Goal: Information Seeking & Learning: Get advice/opinions

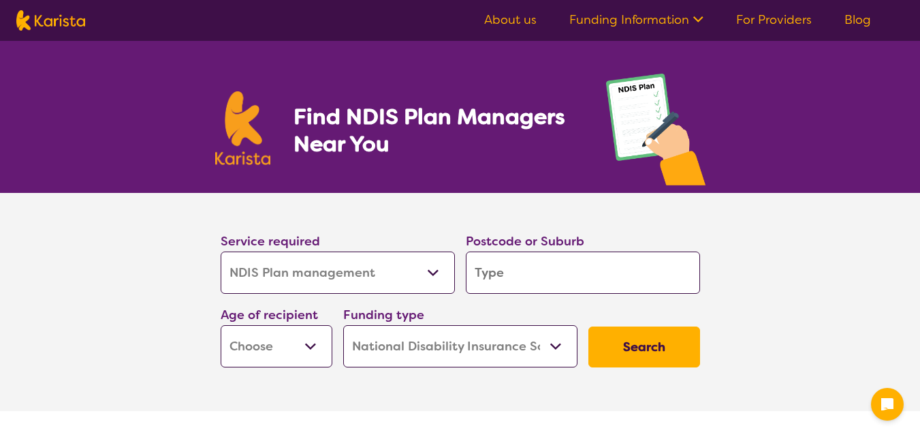
select select "NDIS Plan management"
select select "NDIS"
select select "NDIS Plan management"
select select "NDIS"
click at [490, 276] on input "search" at bounding box center [583, 272] width 234 height 42
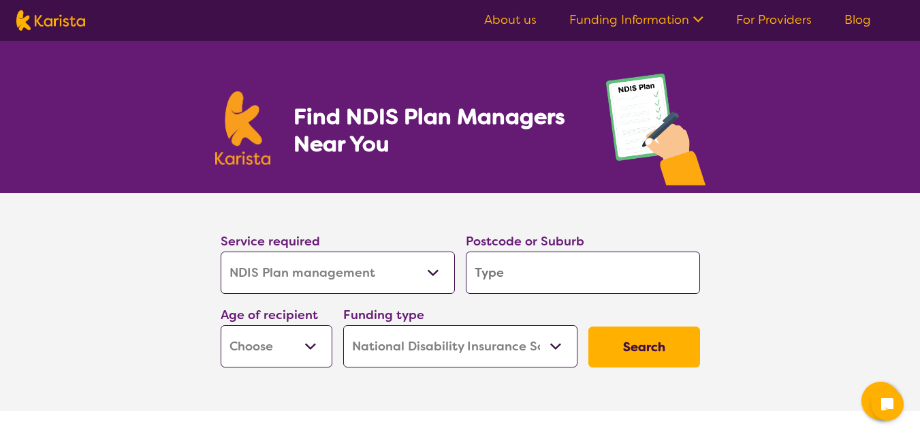
type input "2251"
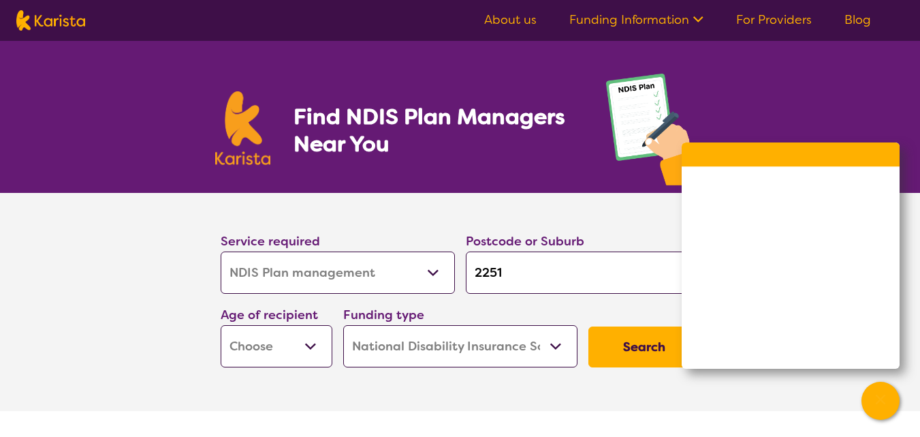
type input "2251"
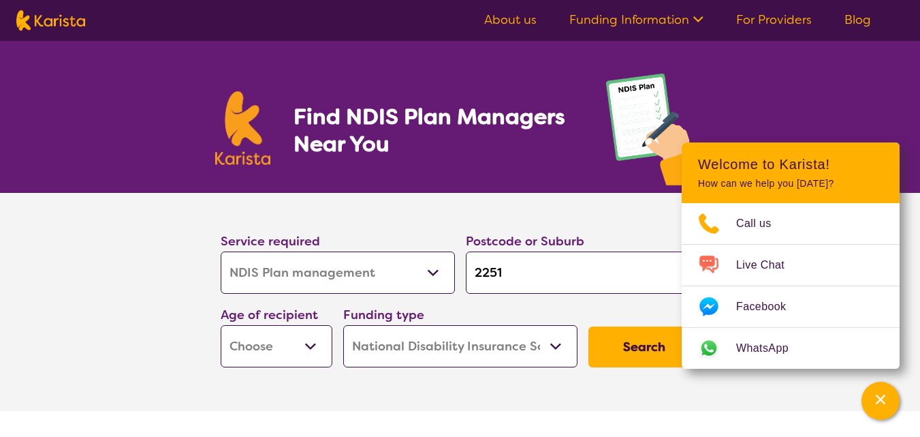
click at [309, 347] on select "Early Childhood - 0 to 9 Child - 10 to 11 Adolescent - 12 to 17 Adult - 18 to 6…" at bounding box center [277, 346] width 112 height 42
select select "AD"
click at [221, 325] on select "Early Childhood - 0 to 9 Child - 10 to 11 Adolescent - 12 to 17 Adult - 18 to 6…" at bounding box center [277, 346] width 112 height 42
select select "AD"
click at [425, 269] on select "Allied Health Assistant Assessment (ADHD or Autism) Behaviour support Counselli…" at bounding box center [338, 272] width 234 height 42
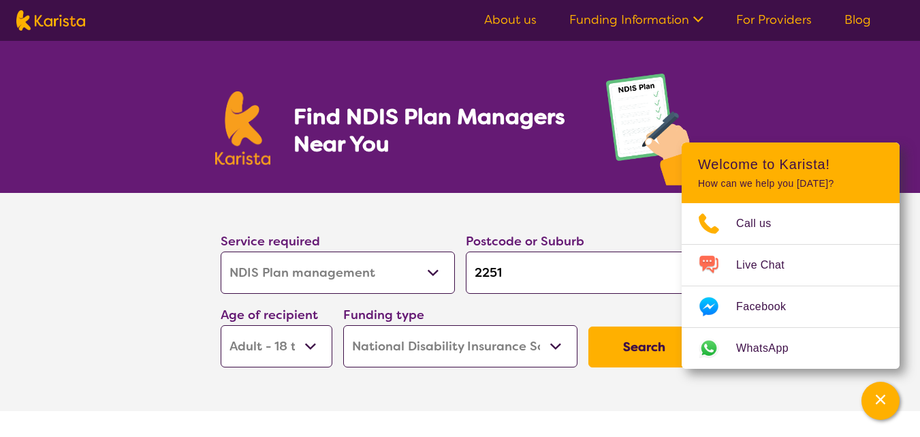
click at [627, 346] on button "Search" at bounding box center [645, 346] width 112 height 41
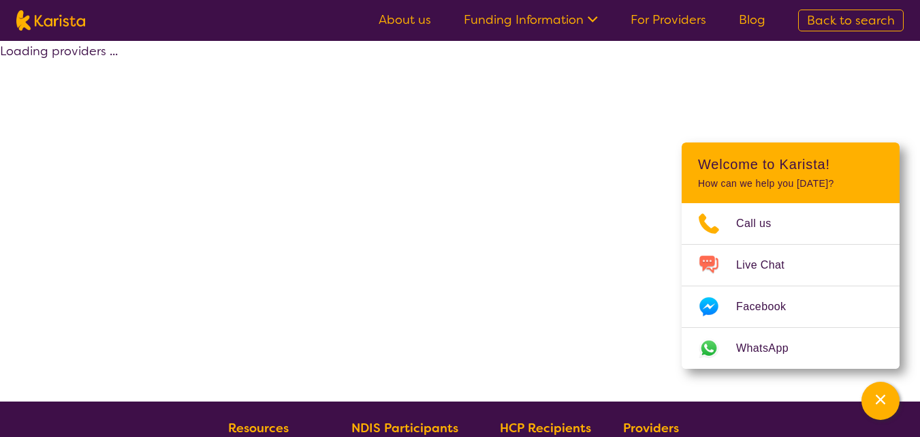
select select "by_score"
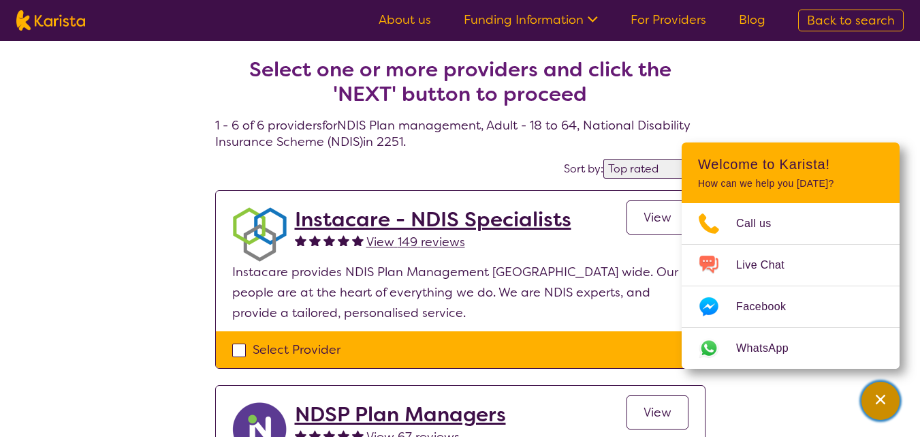
click at [893, 399] on div "Channel Menu" at bounding box center [880, 401] width 27 height 30
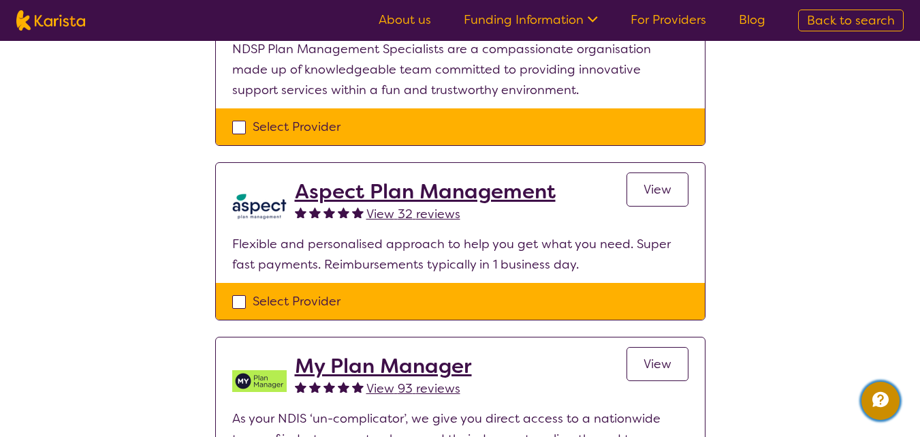
scroll to position [613, 0]
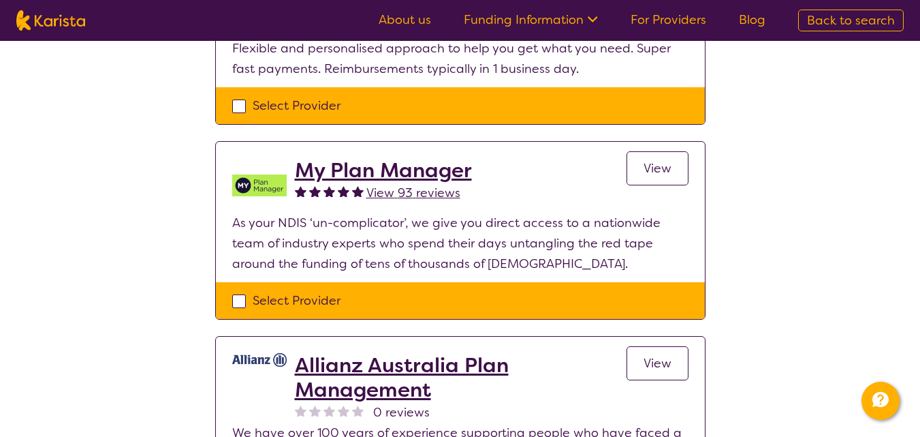
click at [409, 191] on span "View 93 reviews" at bounding box center [414, 193] width 94 height 16
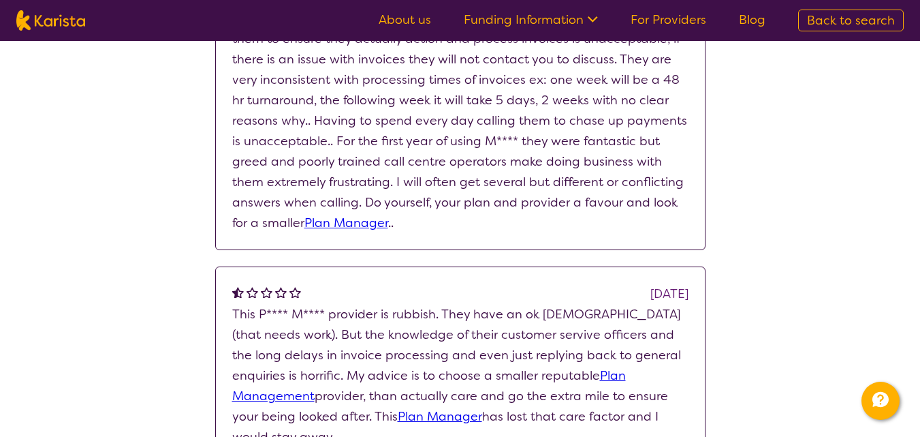
scroll to position [613, 0]
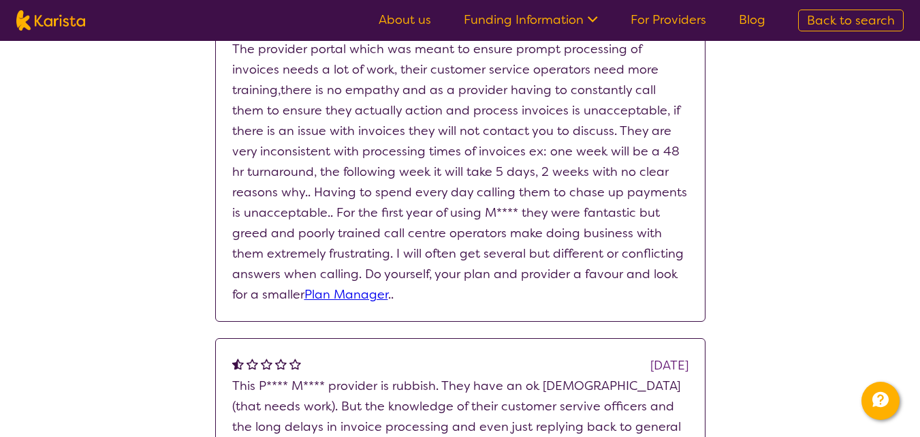
select select "by_score"
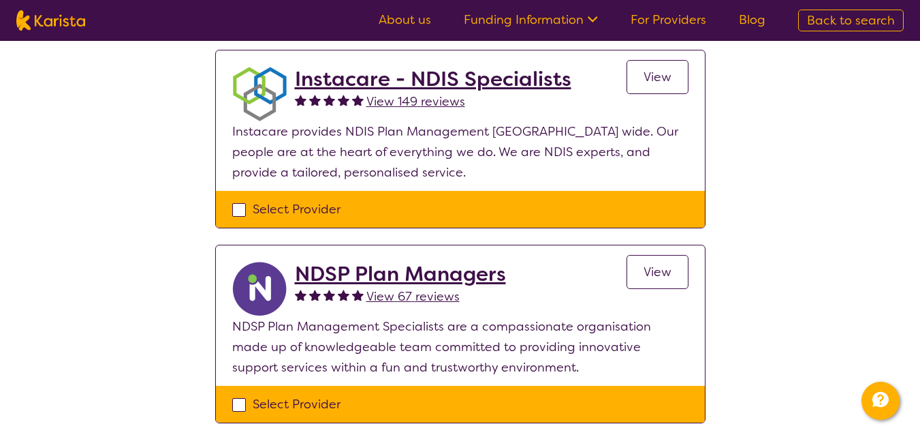
scroll to position [204, 0]
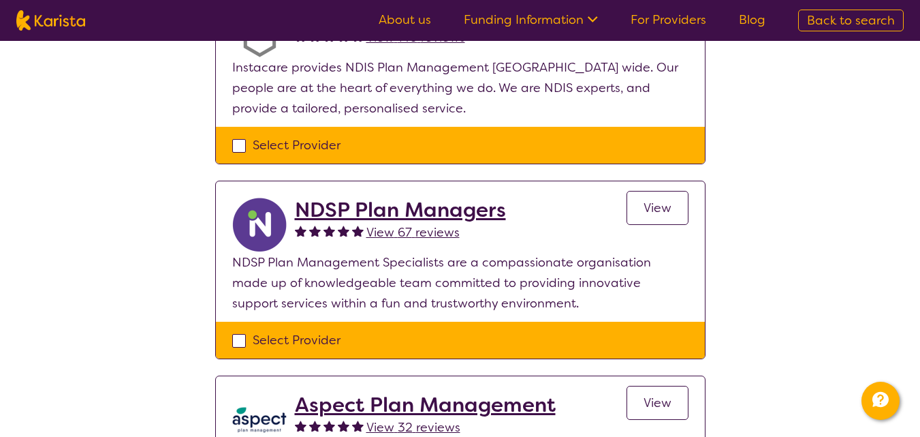
click at [393, 233] on span "View 67 reviews" at bounding box center [413, 232] width 93 height 16
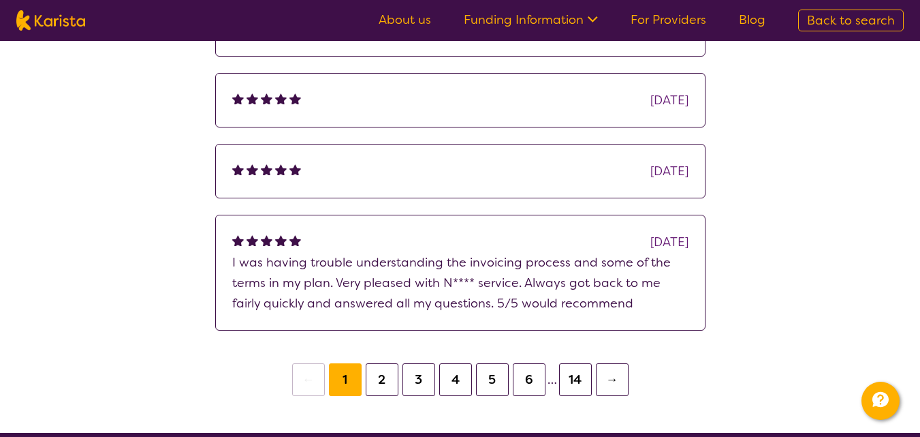
scroll to position [409, 0]
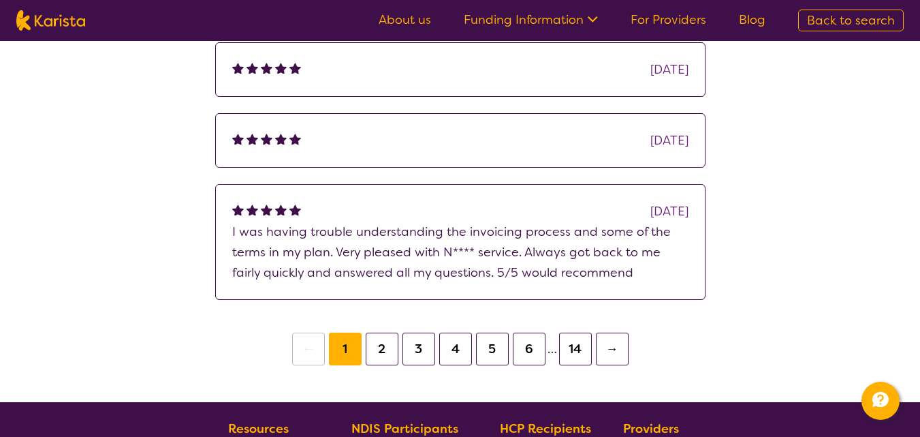
click at [390, 347] on button "2" at bounding box center [382, 348] width 33 height 33
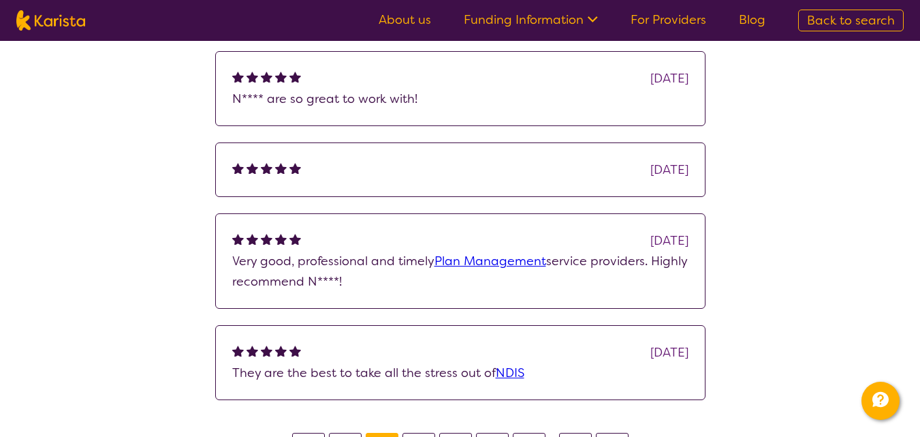
scroll to position [341, 0]
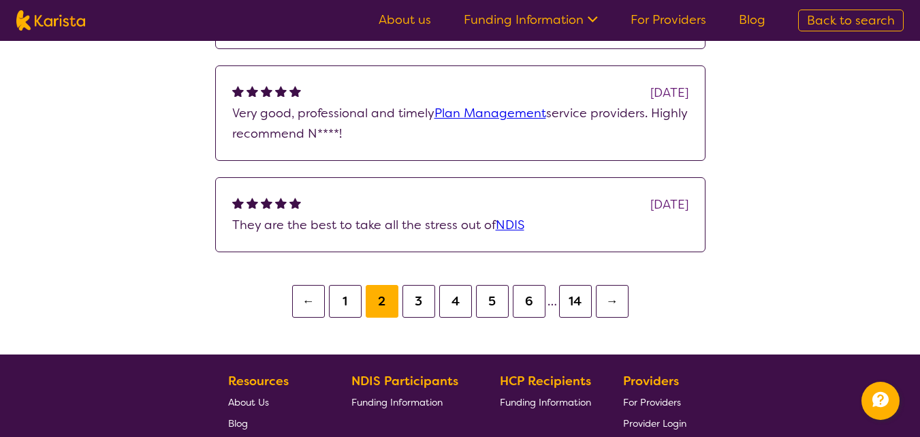
click at [416, 303] on button "3" at bounding box center [419, 301] width 33 height 33
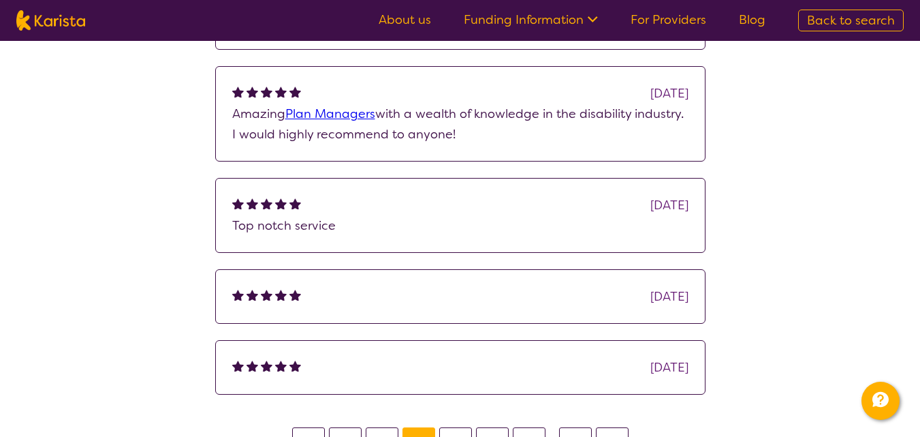
scroll to position [477, 0]
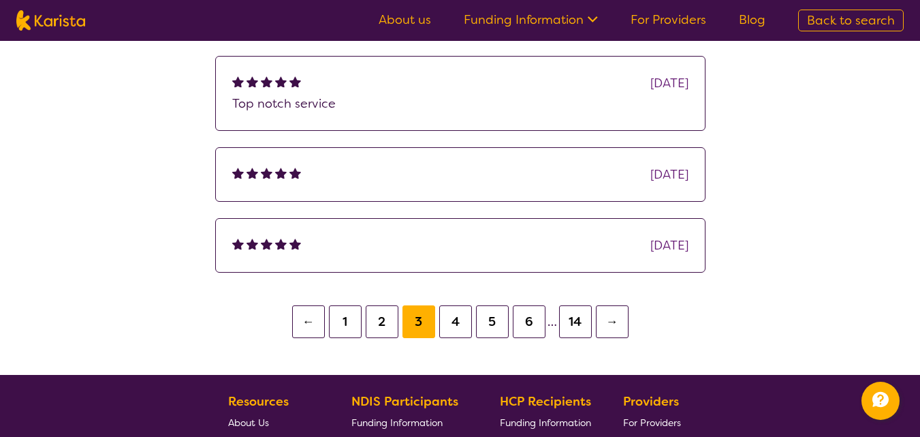
click at [573, 326] on button "14" at bounding box center [575, 321] width 33 height 33
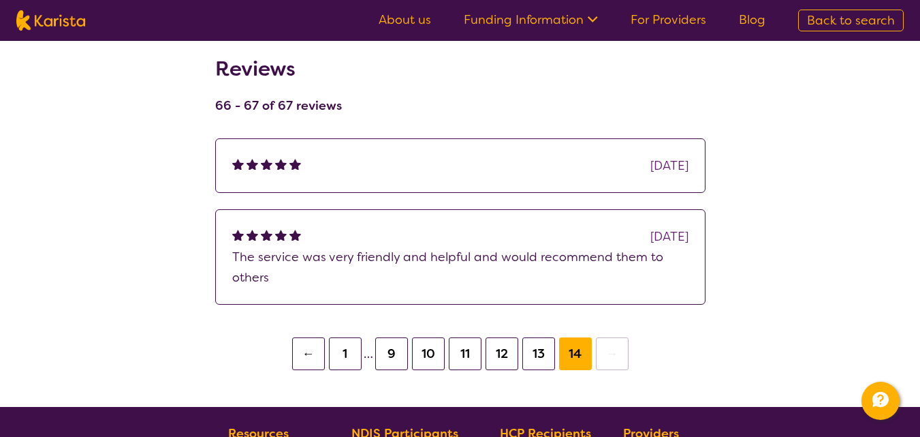
scroll to position [204, 0]
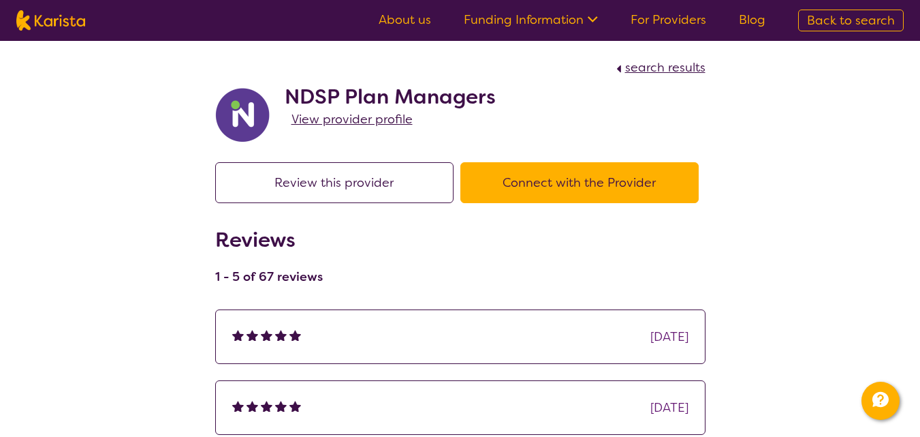
scroll to position [204, 0]
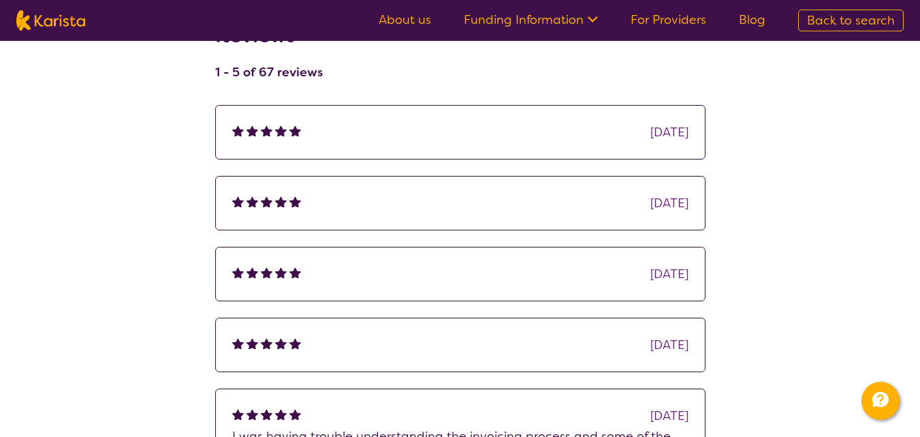
select select "by_score"
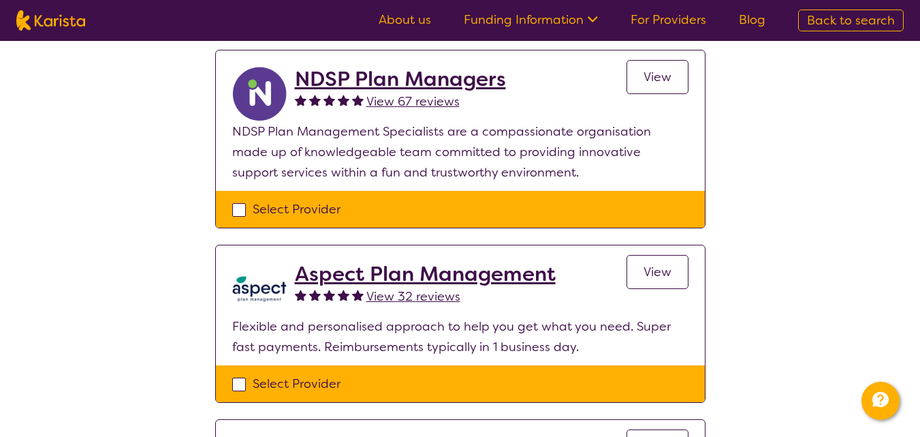
scroll to position [341, 0]
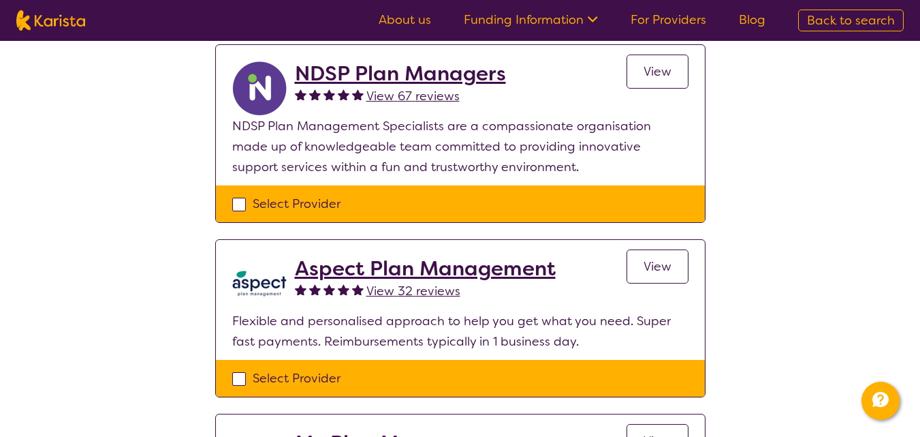
click at [415, 289] on span "View 32 reviews" at bounding box center [414, 291] width 94 height 16
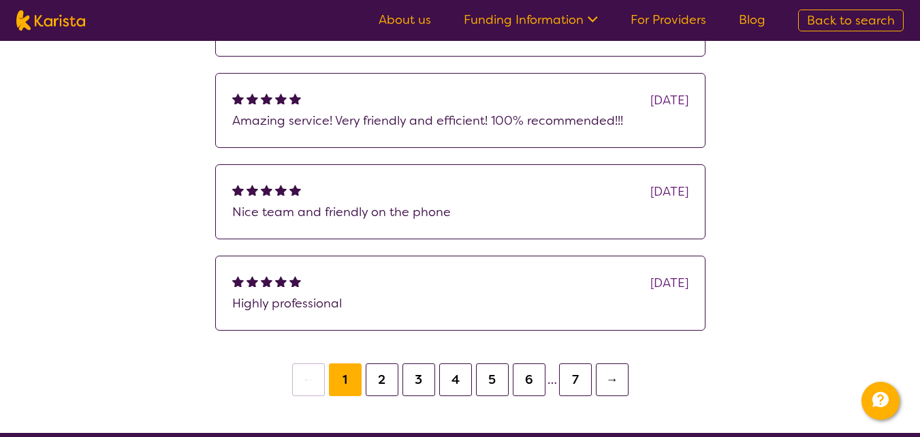
scroll to position [477, 0]
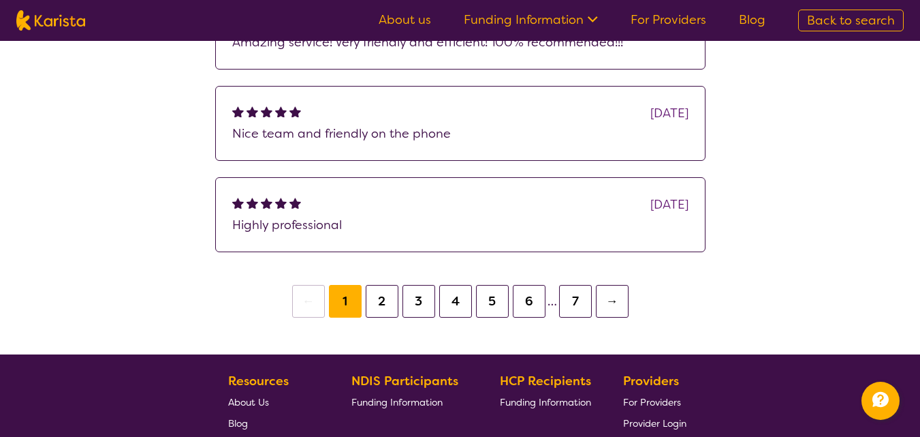
click at [384, 303] on button "2" at bounding box center [382, 301] width 33 height 33
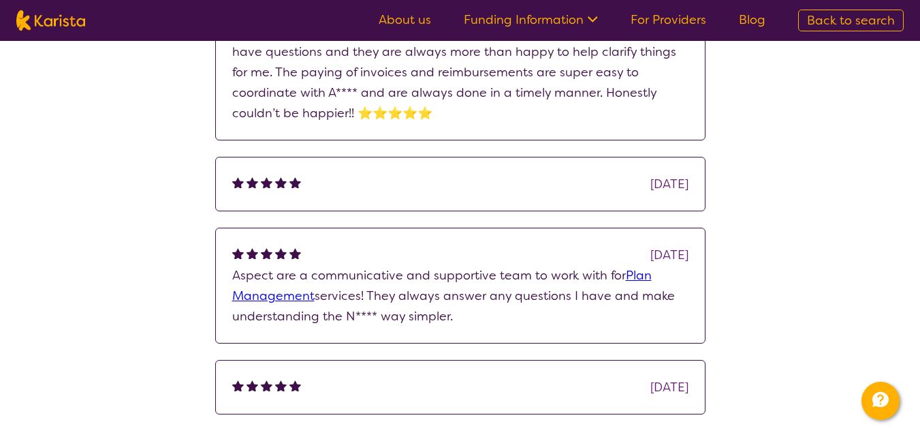
scroll to position [613, 0]
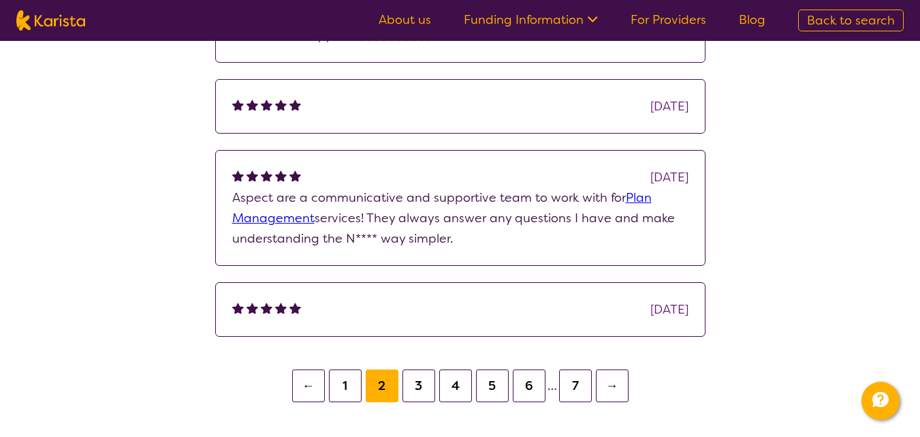
click at [420, 382] on button "3" at bounding box center [419, 385] width 33 height 33
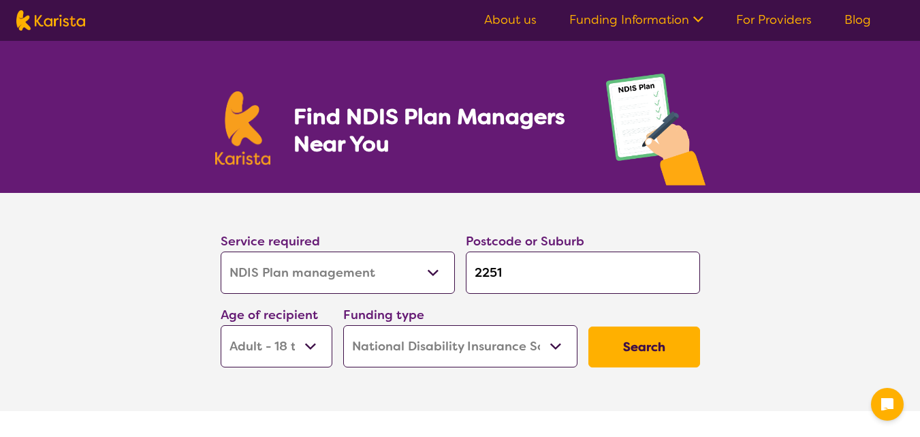
select select "NDIS Plan management"
select select "AD"
select select "NDIS"
select select "NDIS Plan management"
select select "AD"
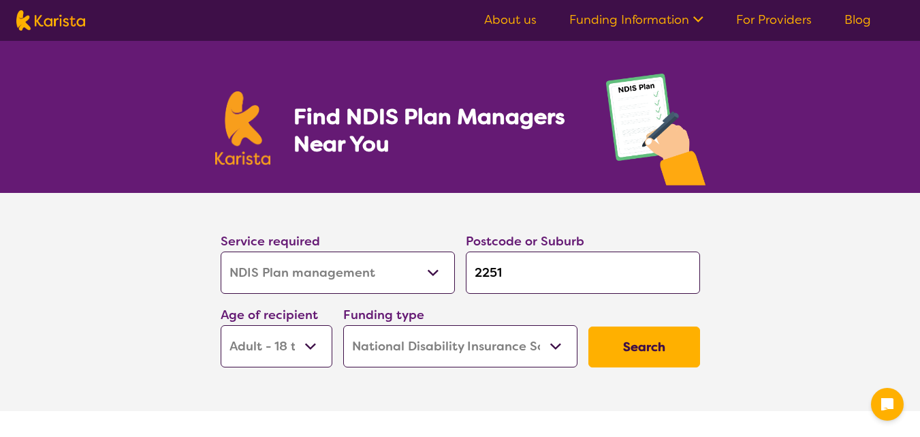
select select "NDIS"
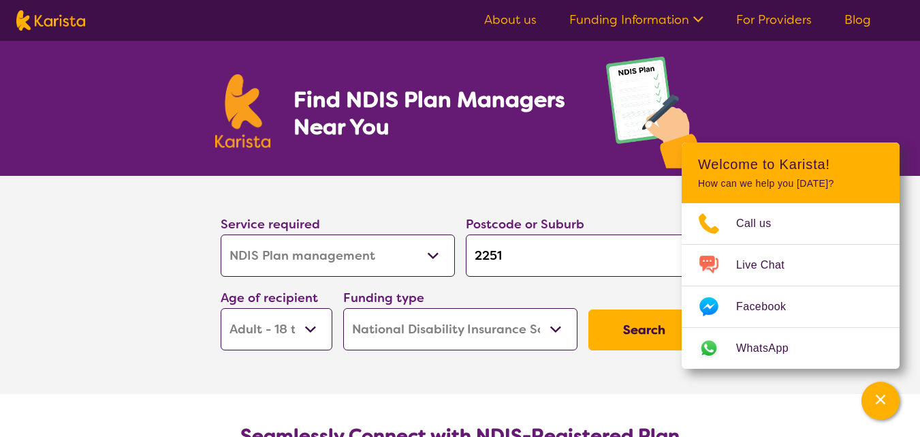
scroll to position [136, 0]
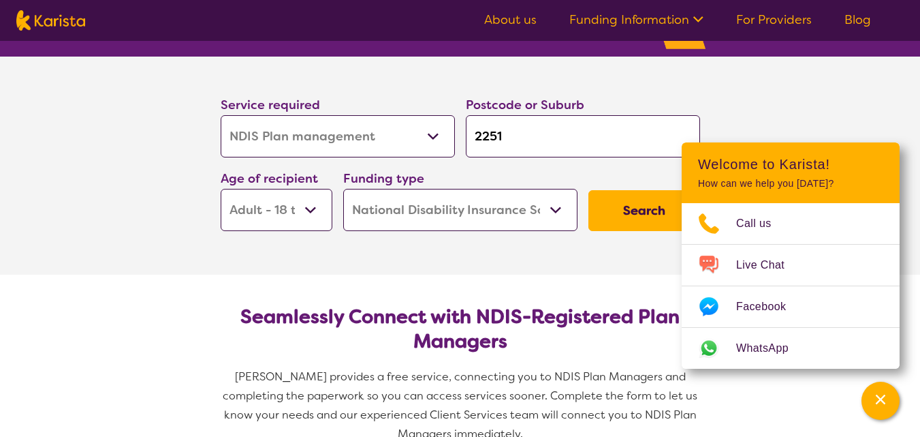
click at [619, 211] on button "Search" at bounding box center [645, 210] width 112 height 41
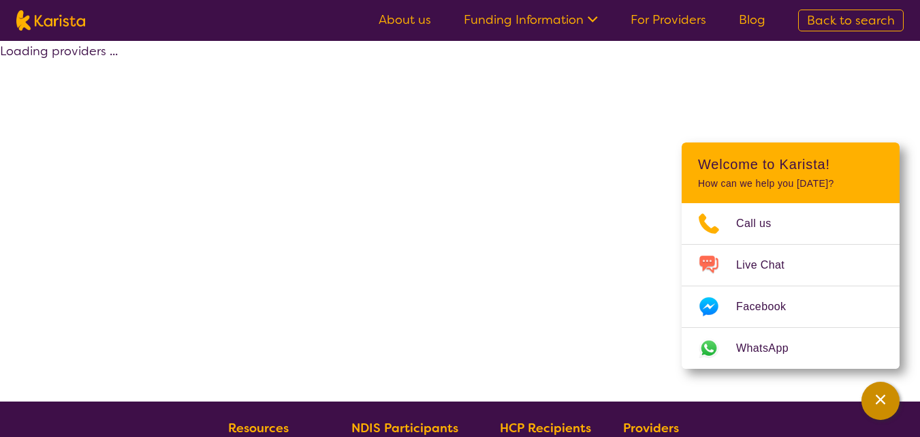
select select "by_score"
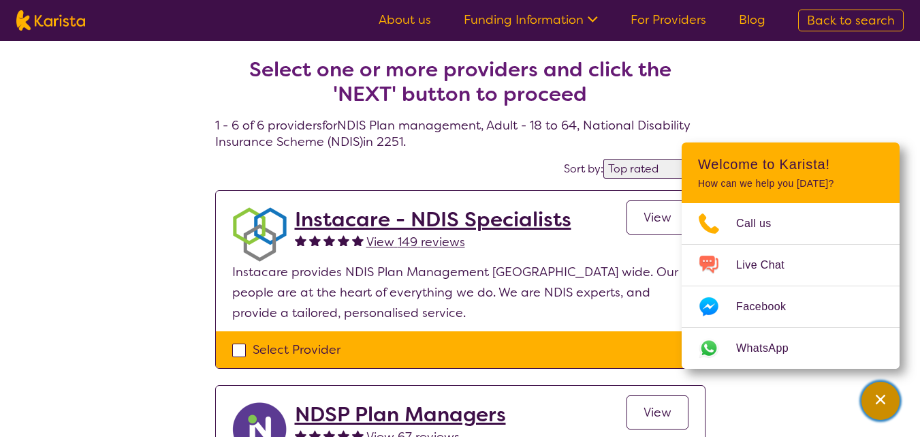
click at [876, 396] on icon "Channel Menu" at bounding box center [881, 399] width 14 height 14
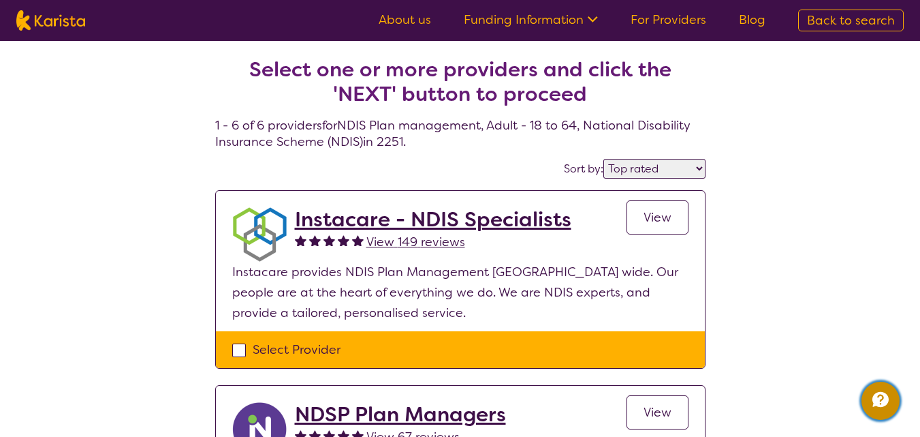
scroll to position [68, 0]
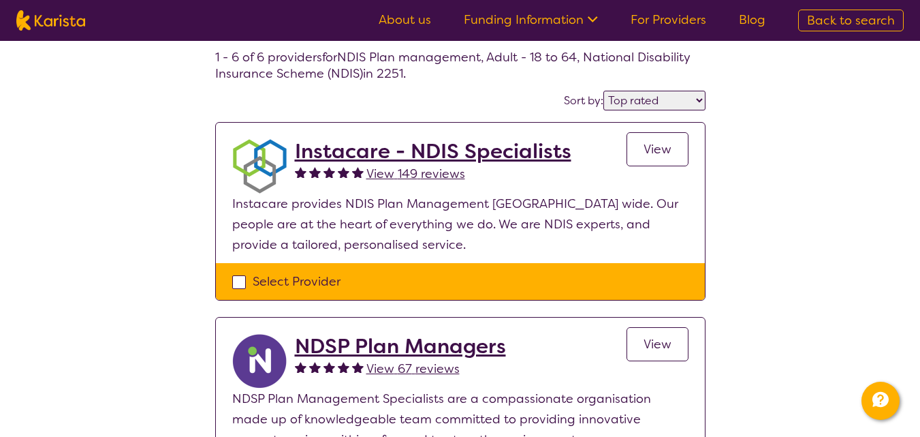
click at [393, 173] on span "View 149 reviews" at bounding box center [416, 174] width 99 height 16
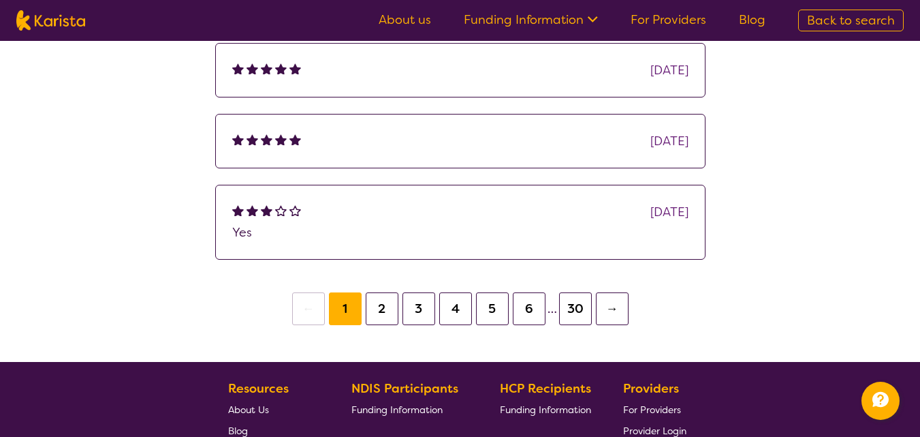
scroll to position [409, 0]
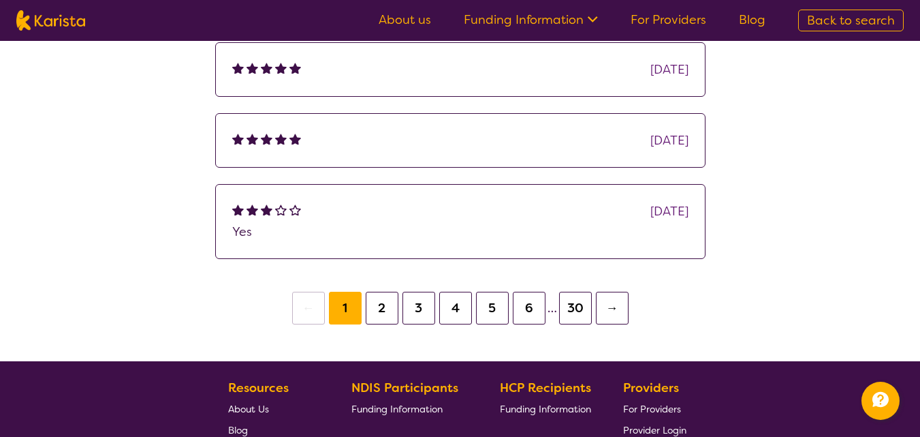
click at [384, 306] on button "2" at bounding box center [382, 308] width 33 height 33
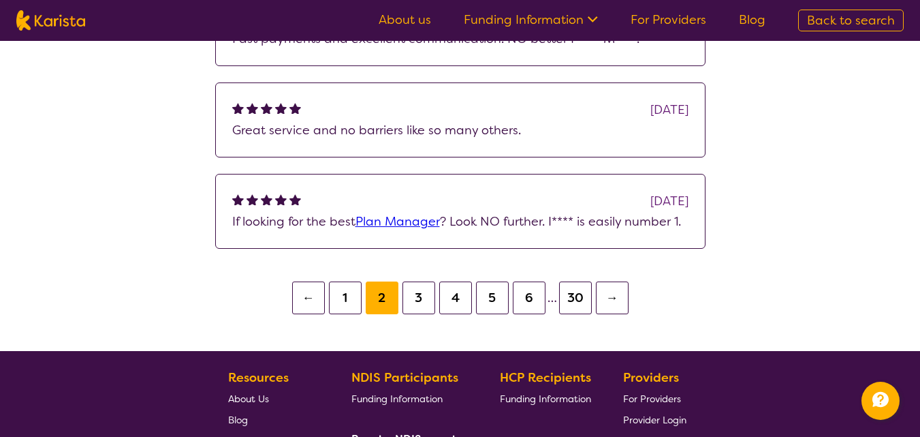
scroll to position [613, 0]
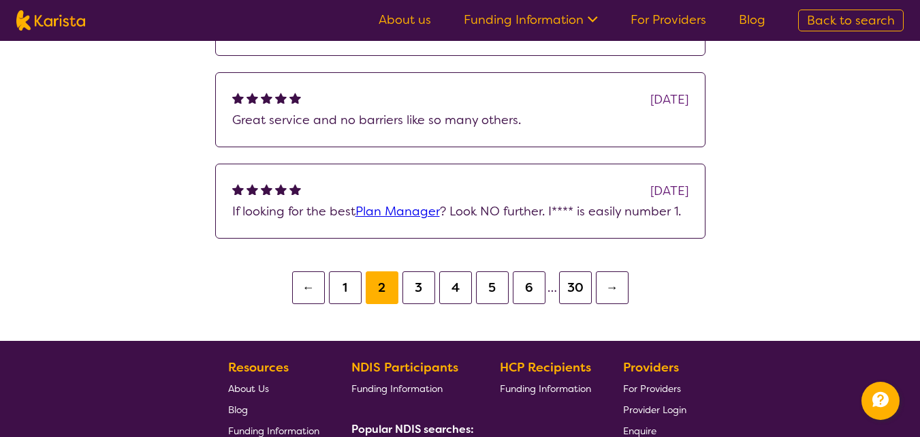
click at [421, 290] on button "3" at bounding box center [419, 287] width 33 height 33
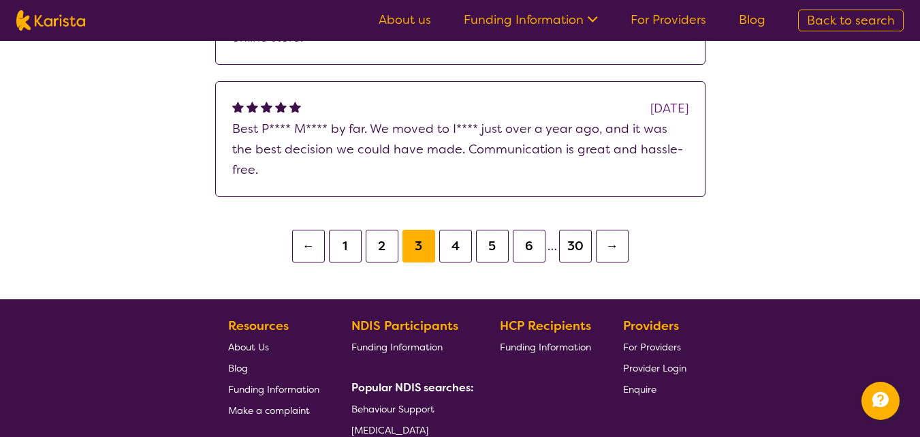
scroll to position [681, 0]
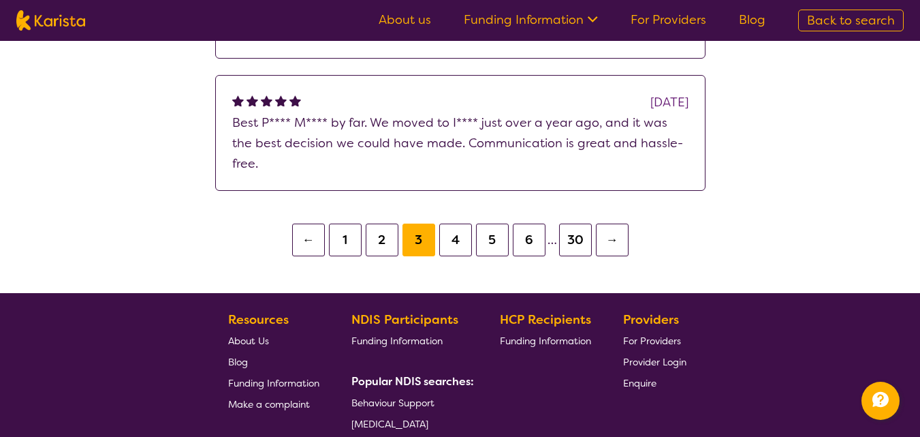
click at [448, 225] on button "4" at bounding box center [455, 239] width 33 height 33
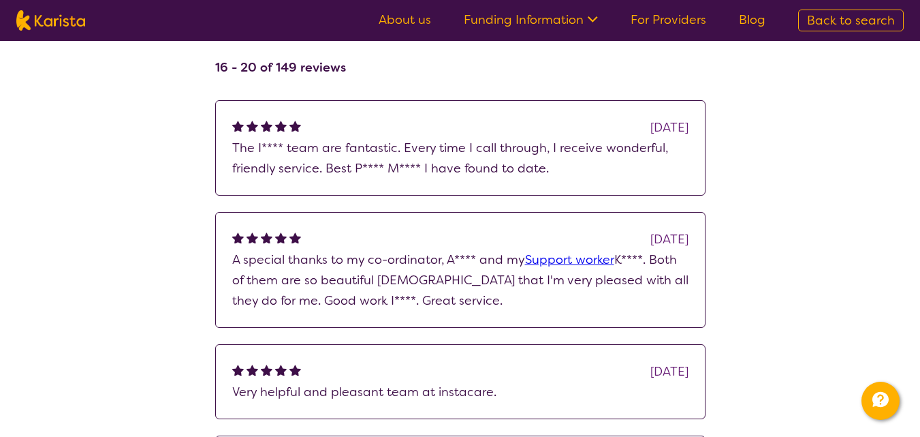
scroll to position [204, 0]
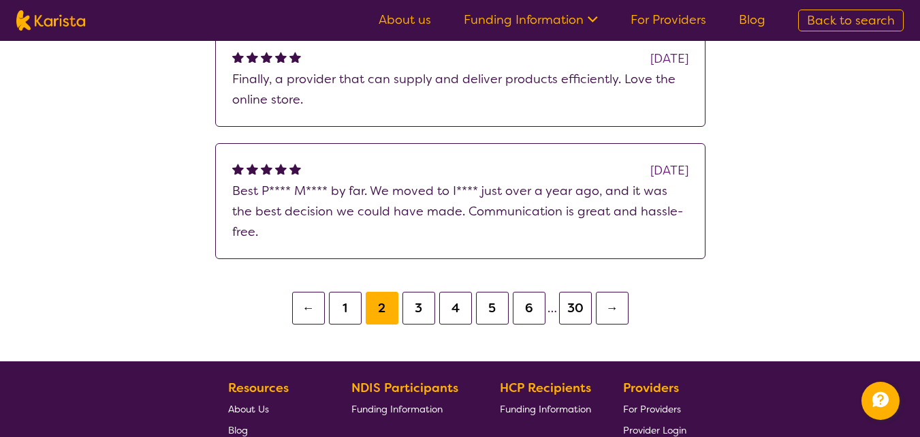
scroll to position [695, 0]
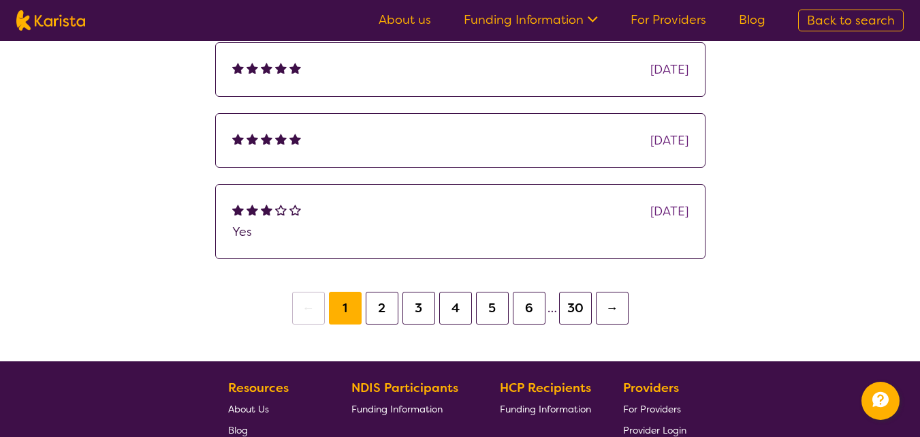
scroll to position [136, 0]
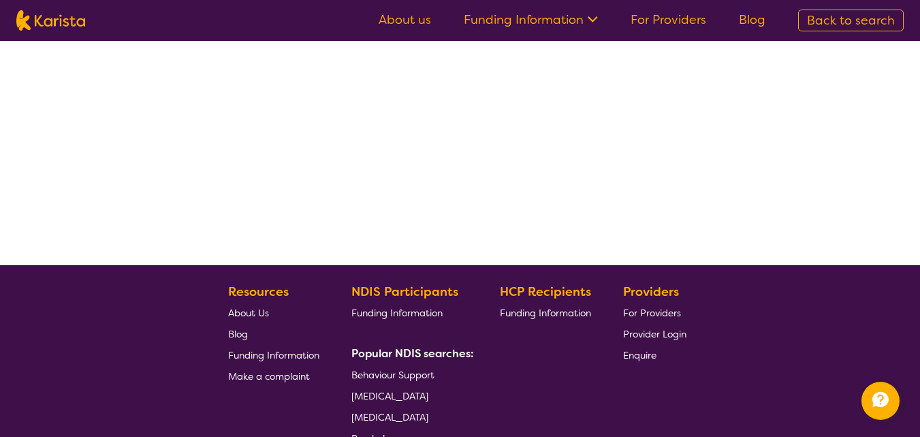
scroll to position [68, 0]
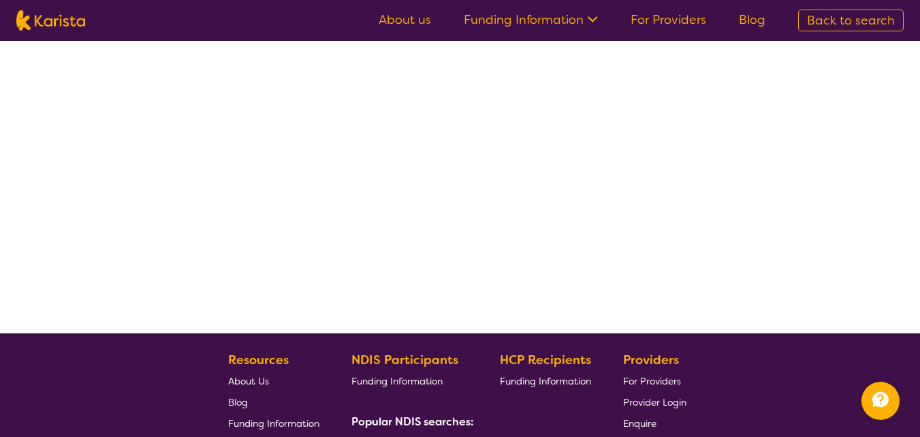
select select "by_score"
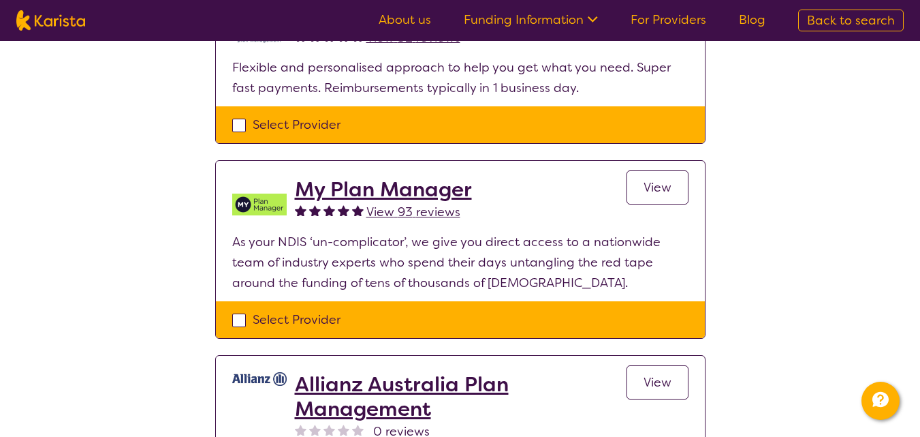
scroll to position [613, 0]
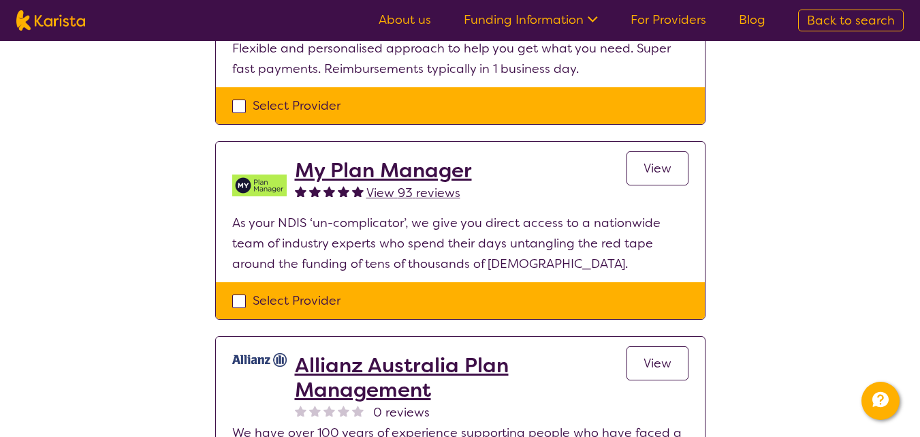
click at [416, 196] on span "View 93 reviews" at bounding box center [414, 193] width 94 height 16
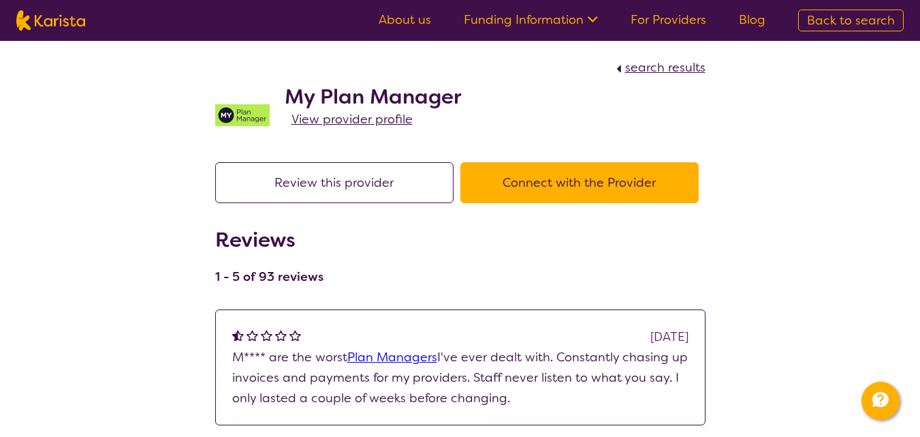
select select "by_score"
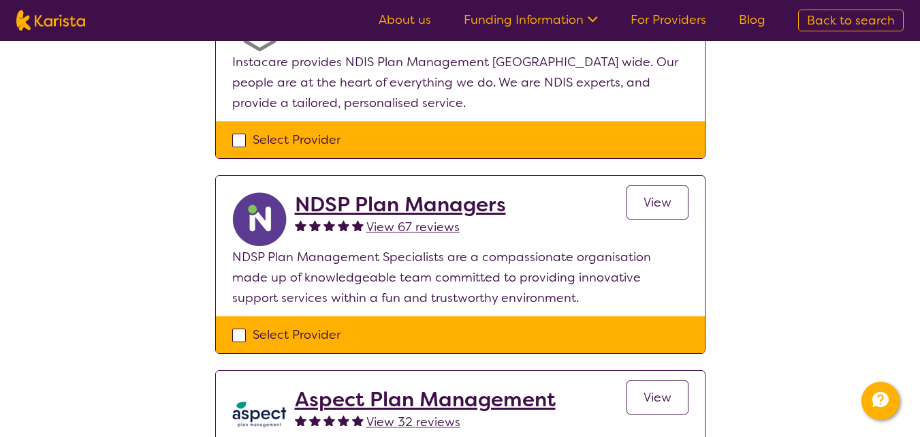
scroll to position [204, 0]
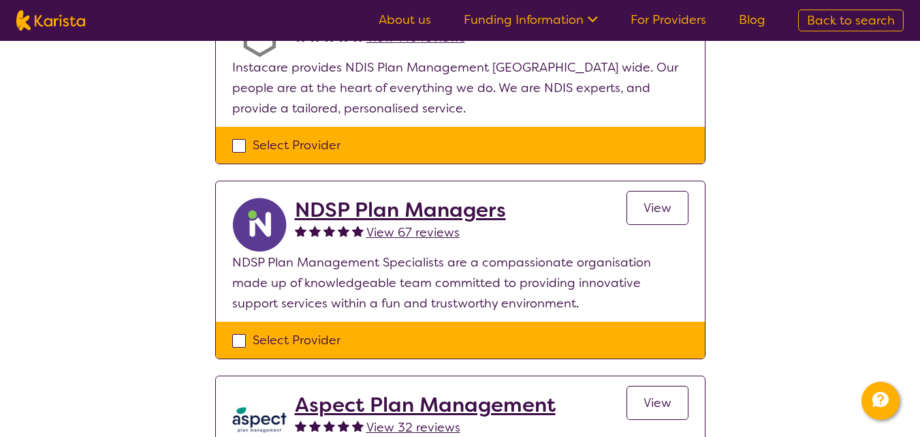
click at [403, 234] on span "View 67 reviews" at bounding box center [413, 232] width 93 height 16
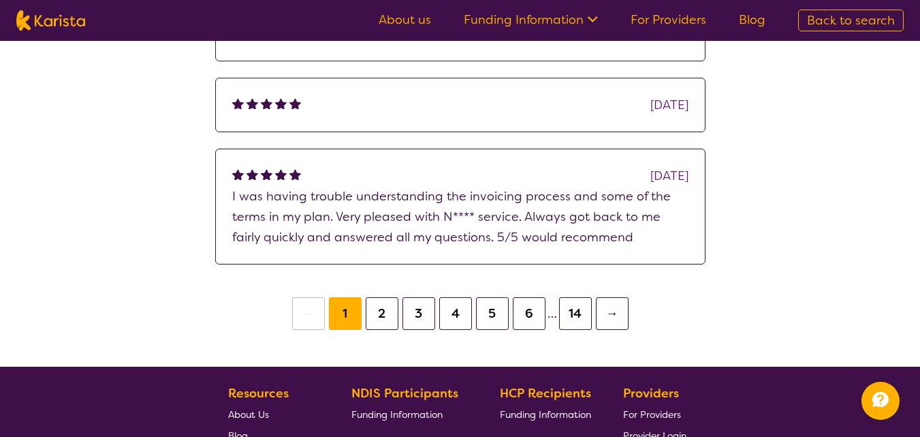
scroll to position [341, 0]
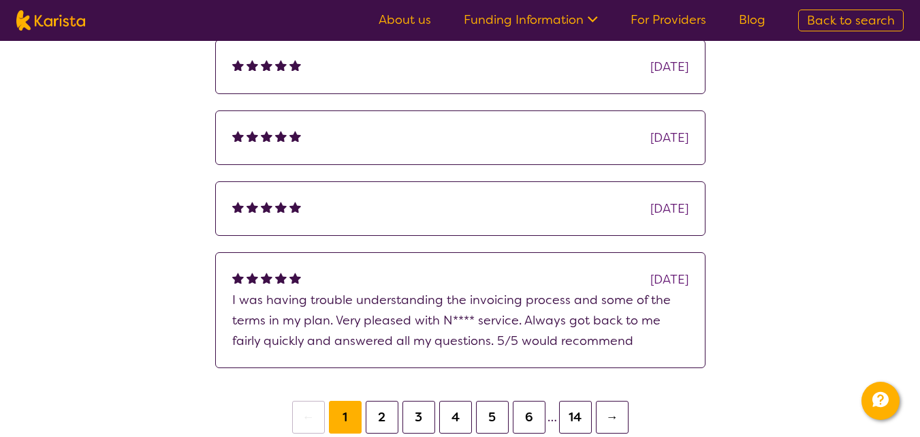
click at [533, 416] on button "6" at bounding box center [529, 417] width 33 height 33
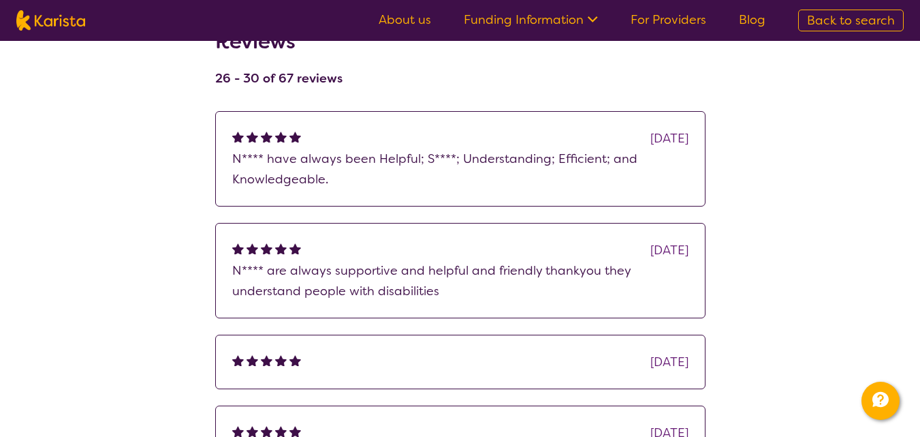
scroll to position [204, 0]
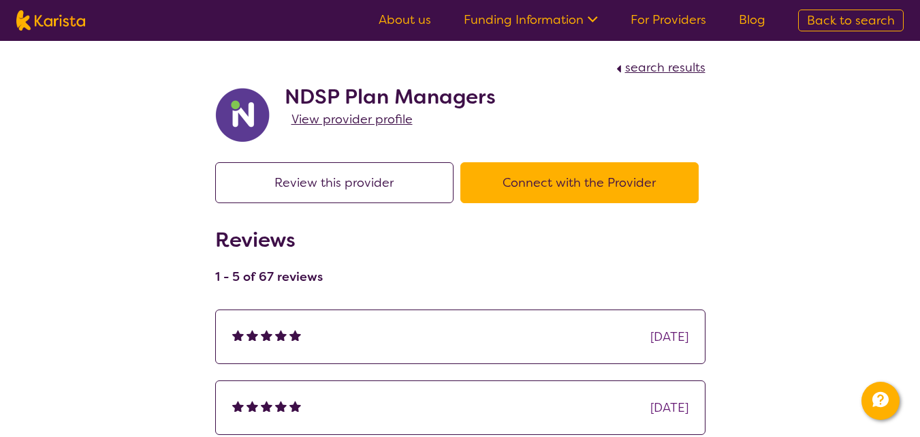
select select "by_score"
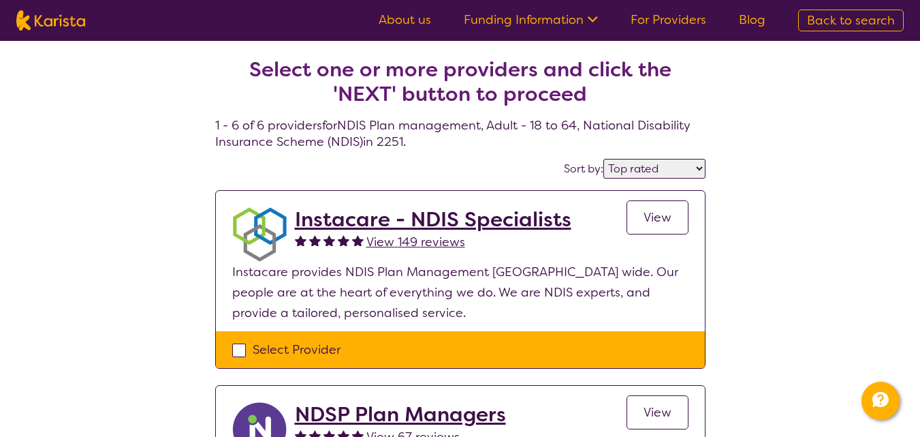
click at [397, 243] on span "View 149 reviews" at bounding box center [416, 242] width 99 height 16
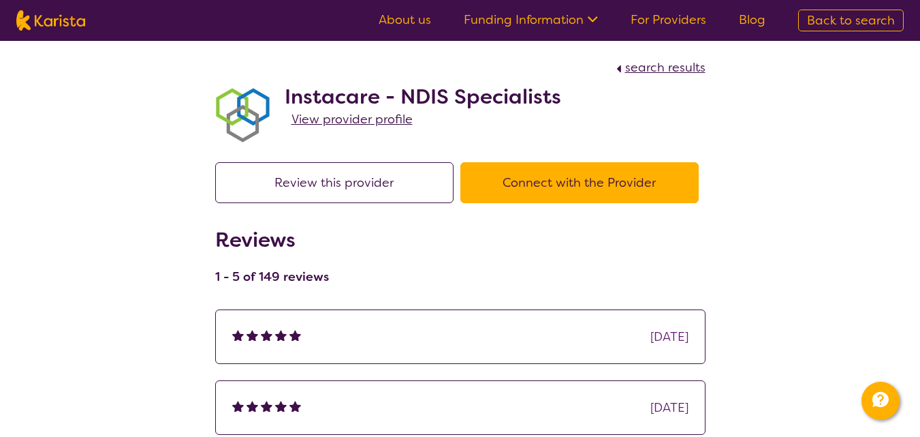
click at [364, 119] on span "View provider profile" at bounding box center [352, 119] width 121 height 16
